Goal: Transaction & Acquisition: Purchase product/service

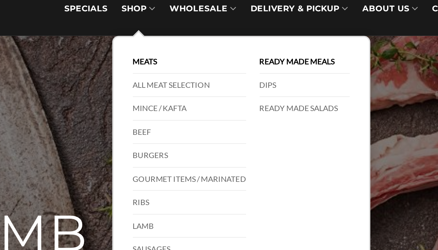
scroll to position [53, 91]
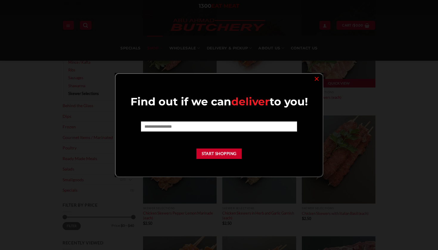
scroll to position [102, 0]
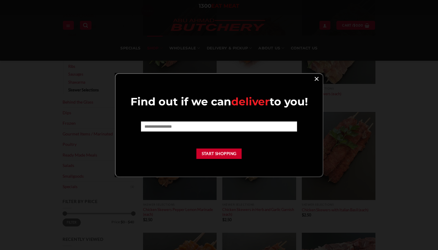
click at [315, 77] on link "×" at bounding box center [316, 78] width 9 height 8
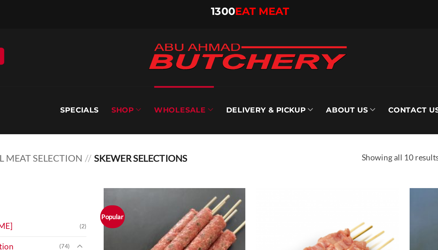
scroll to position [0, 0]
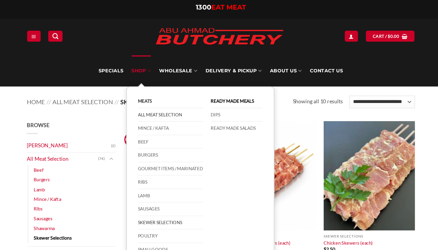
click at [152, 92] on link "All Meat Selection" at bounding box center [178, 92] width 52 height 11
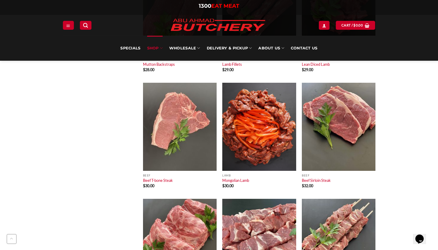
scroll to position [2132, 0]
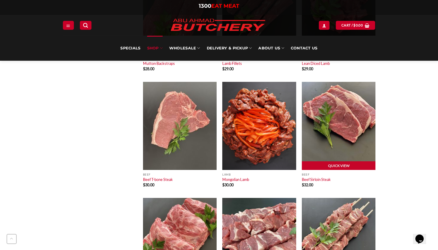
click at [345, 111] on img at bounding box center [339, 126] width 74 height 88
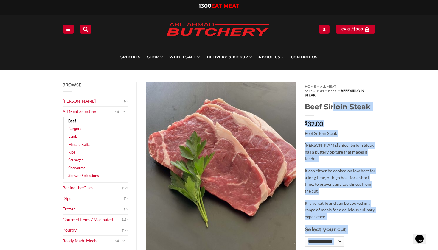
drag, startPoint x: 326, startPoint y: 102, endPoint x: 427, endPoint y: 102, distance: 101.0
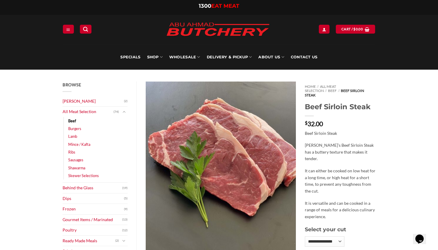
drag, startPoint x: 323, startPoint y: 105, endPoint x: 377, endPoint y: 104, distance: 53.6
click at [377, 104] on div "**********" at bounding box center [340, 192] width 80 height 221
copy h1 "Sirloin Steak"
